Goal: Information Seeking & Learning: Find specific fact

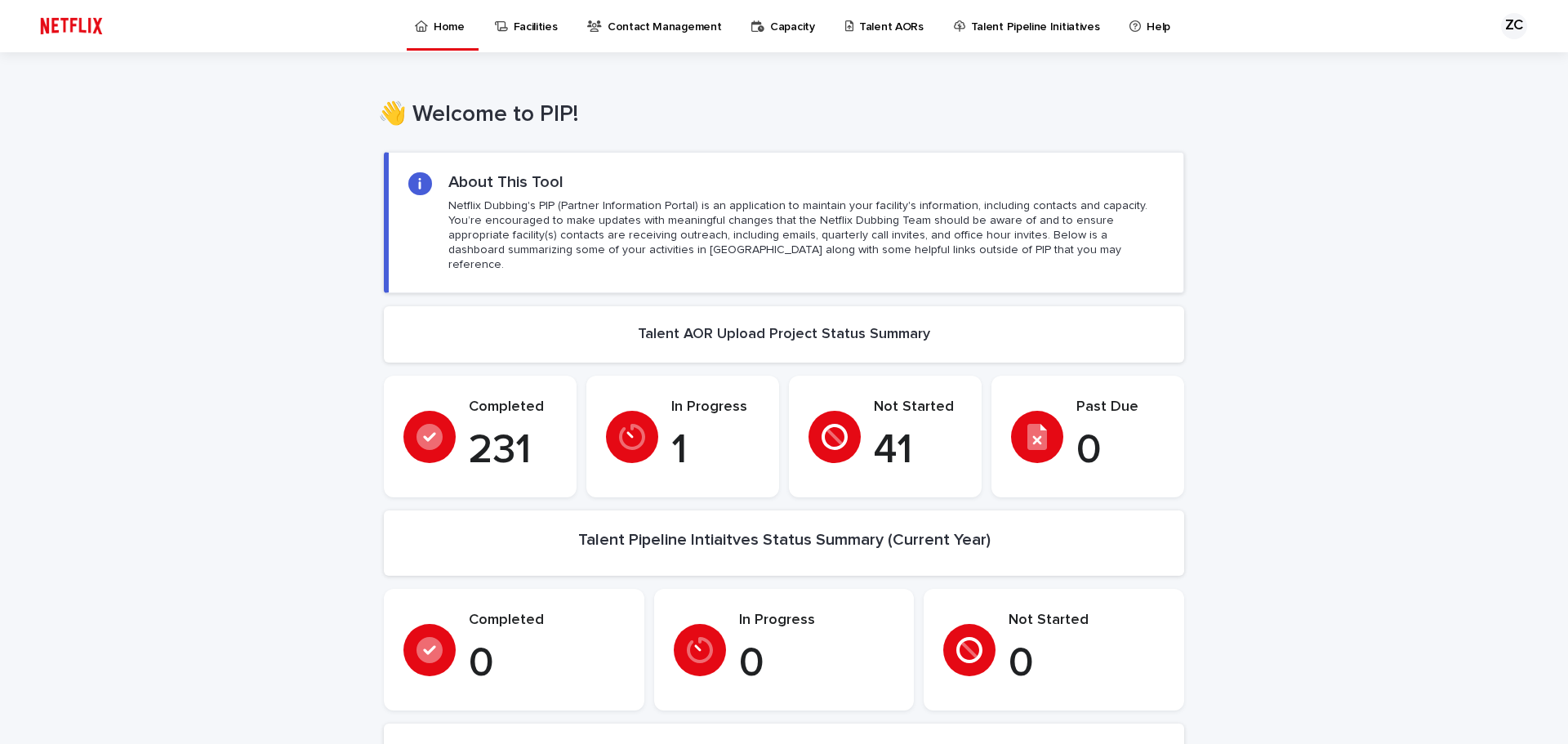
click at [888, 25] on p "Talent AORs" at bounding box center [890, 17] width 64 height 34
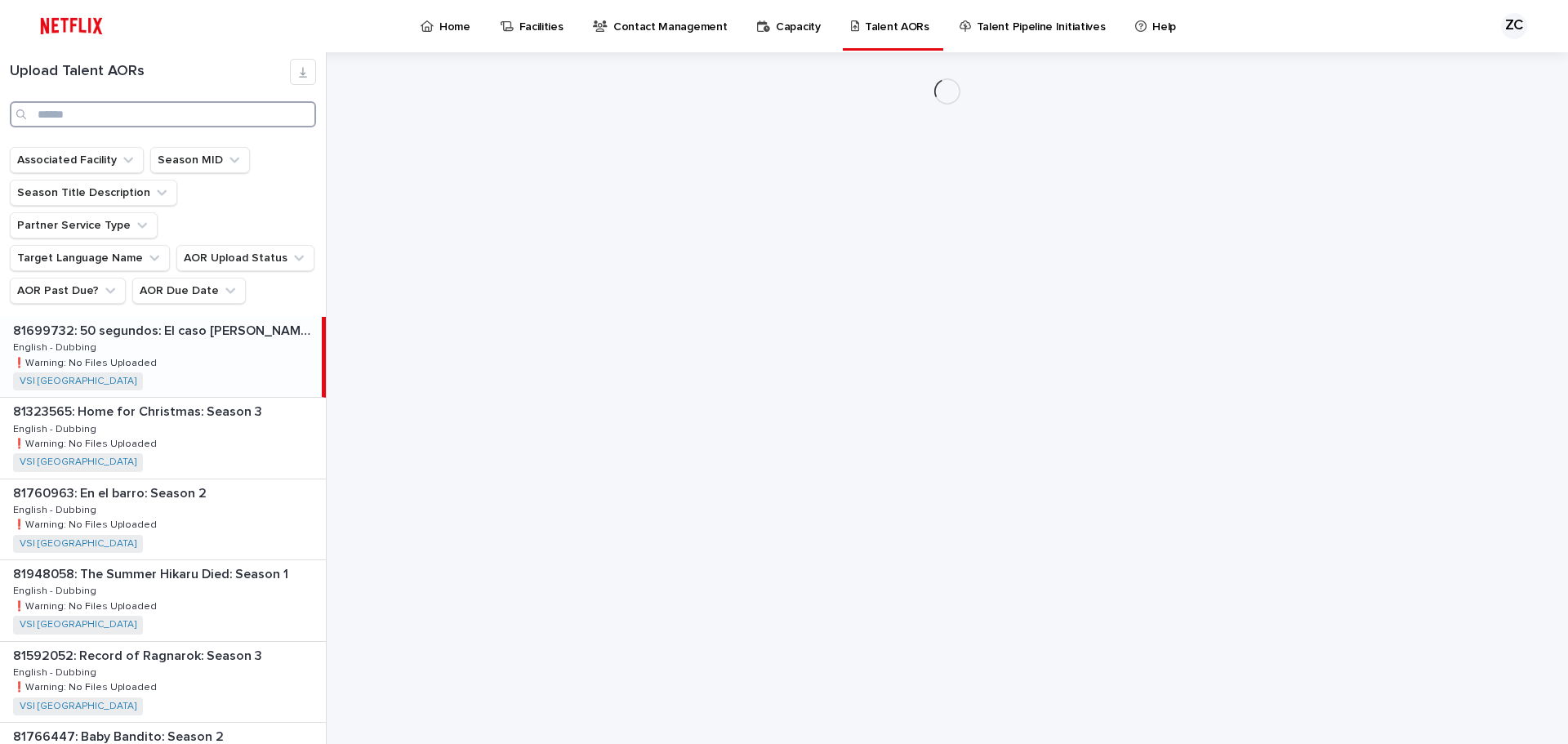
click at [107, 107] on input "Search" at bounding box center [163, 114] width 306 height 26
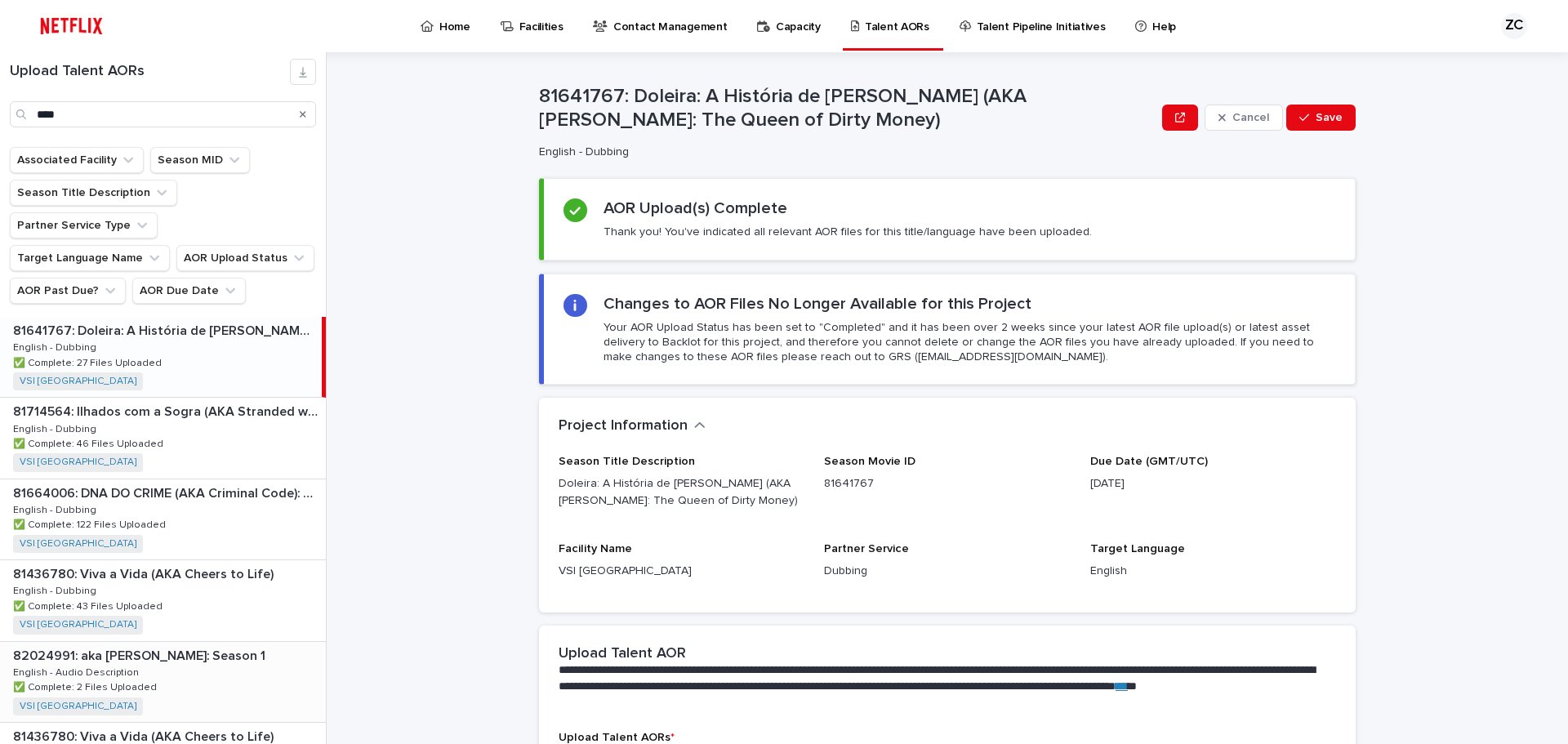
click at [155, 645] on div "82024991: aka [PERSON_NAME]: Season 1 82024991: aka [PERSON_NAME]: Season 1 Eng…" at bounding box center [163, 683] width 326 height 80
type input "***"
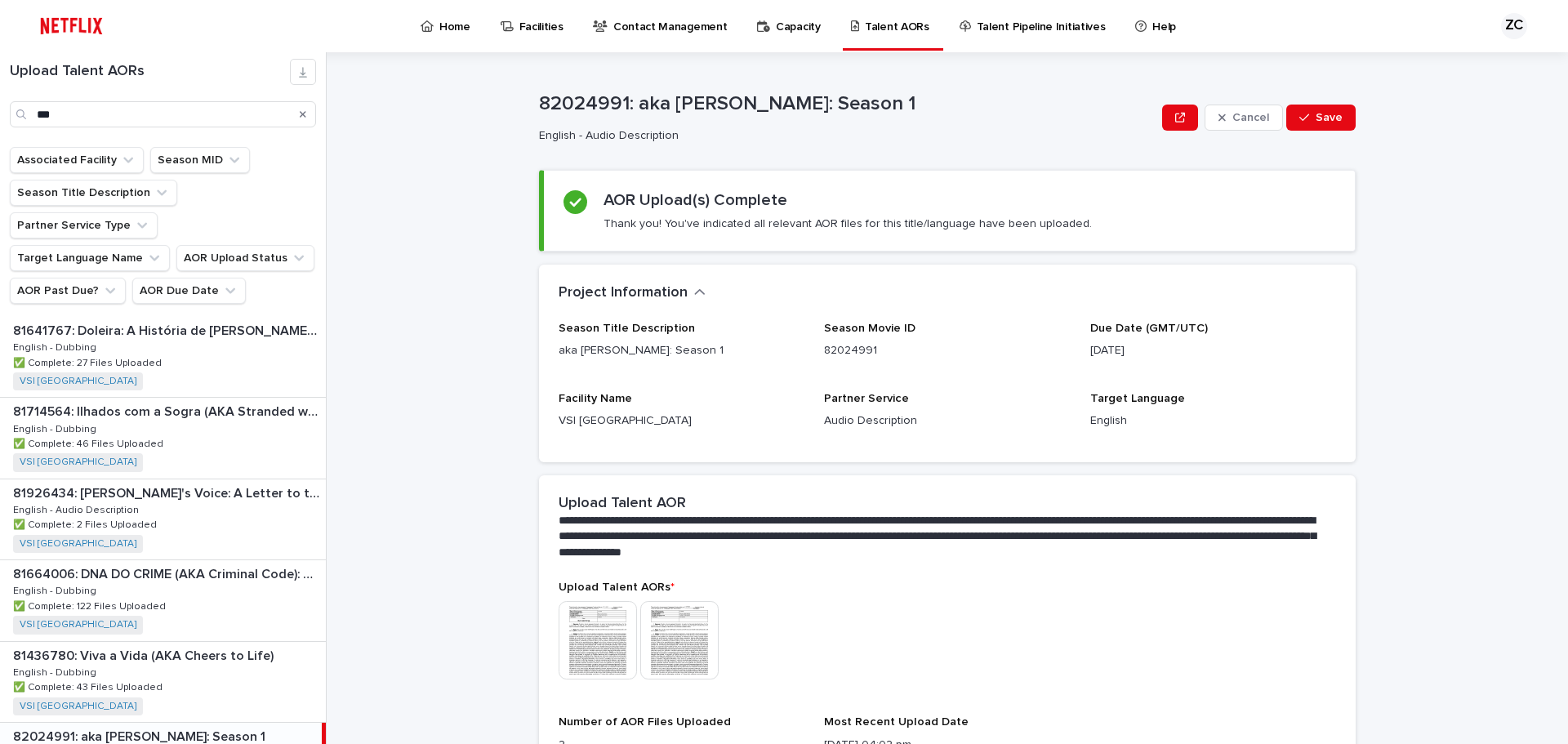
click at [184, 726] on p "82024991: aka [PERSON_NAME]: Season 1" at bounding box center [140, 736] width 256 height 19
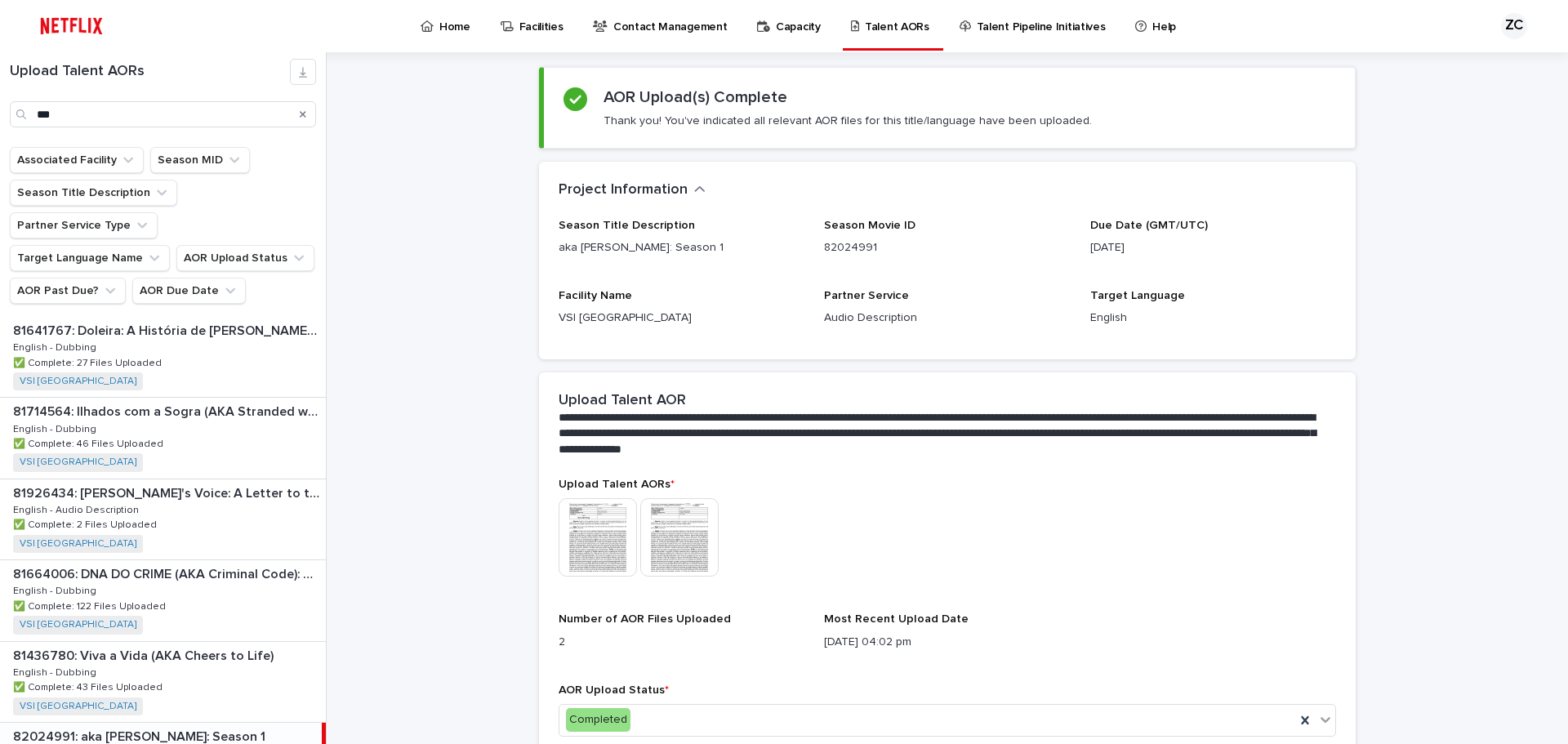
scroll to position [164, 0]
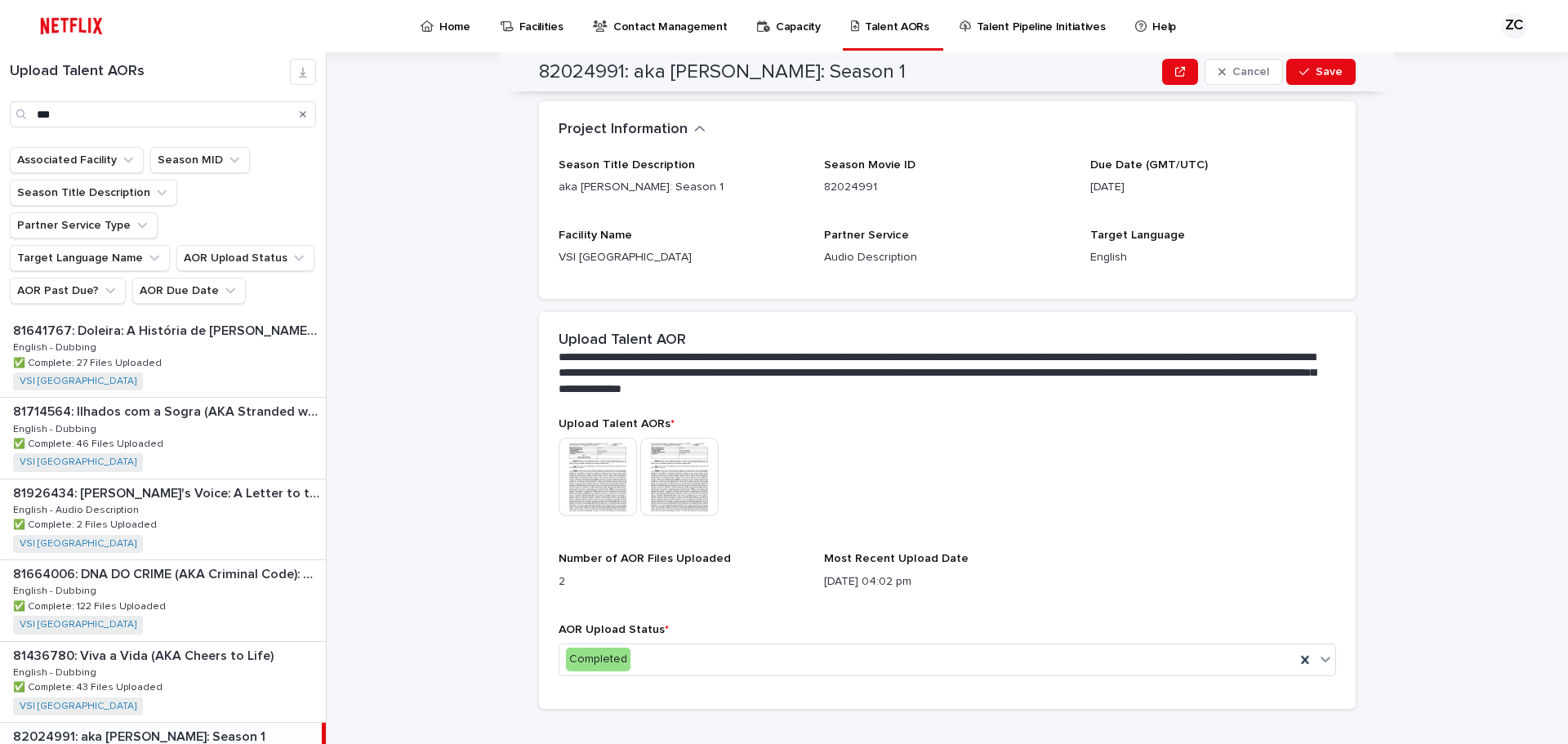
click at [596, 476] on img at bounding box center [598, 477] width 78 height 78
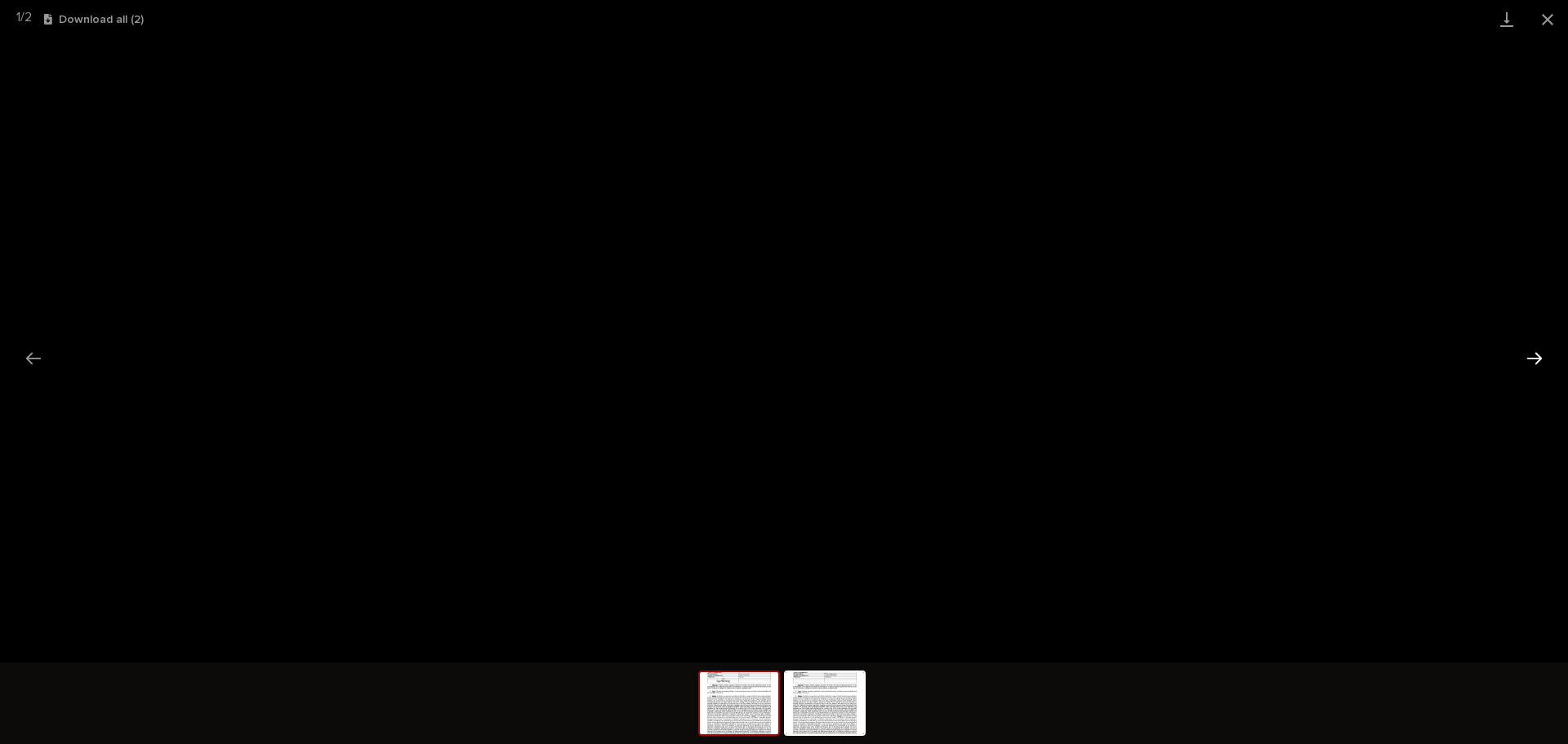
click at [1535, 352] on button "Next slide" at bounding box center [1535, 358] width 34 height 32
click at [1546, 21] on button "Close gallery" at bounding box center [1548, 19] width 41 height 38
